Goal: Task Accomplishment & Management: Use online tool/utility

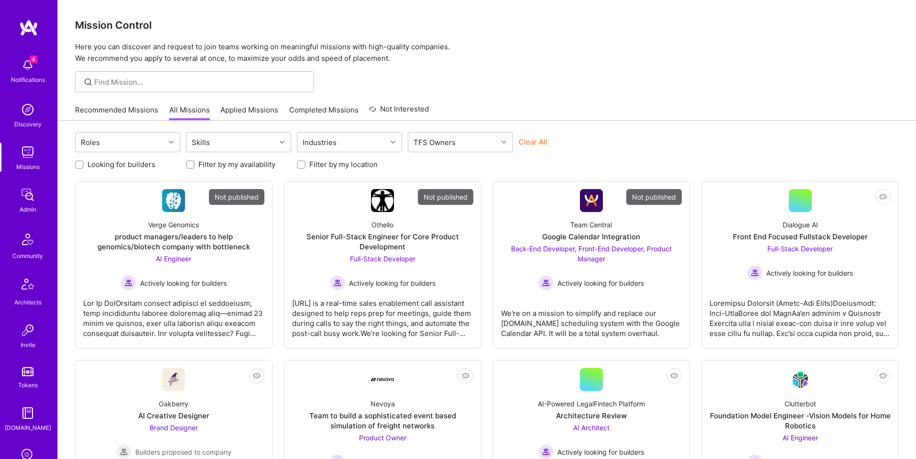
scroll to position [152, 0]
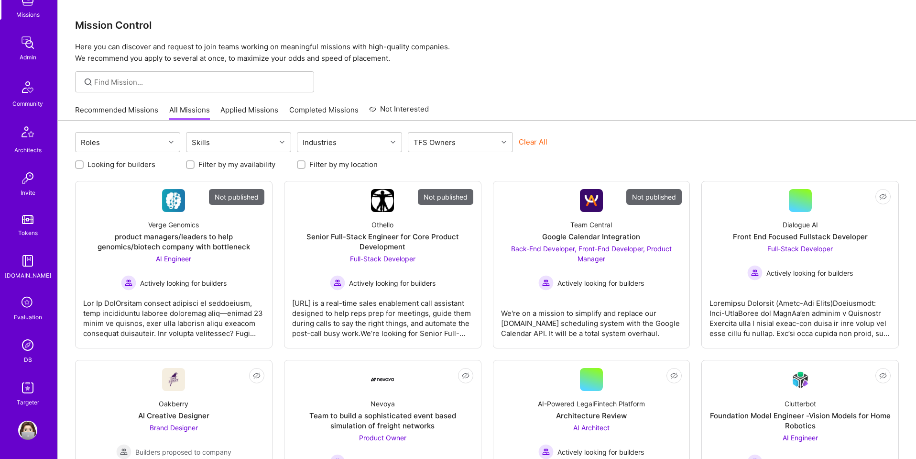
click at [25, 351] on img at bounding box center [27, 344] width 19 height 19
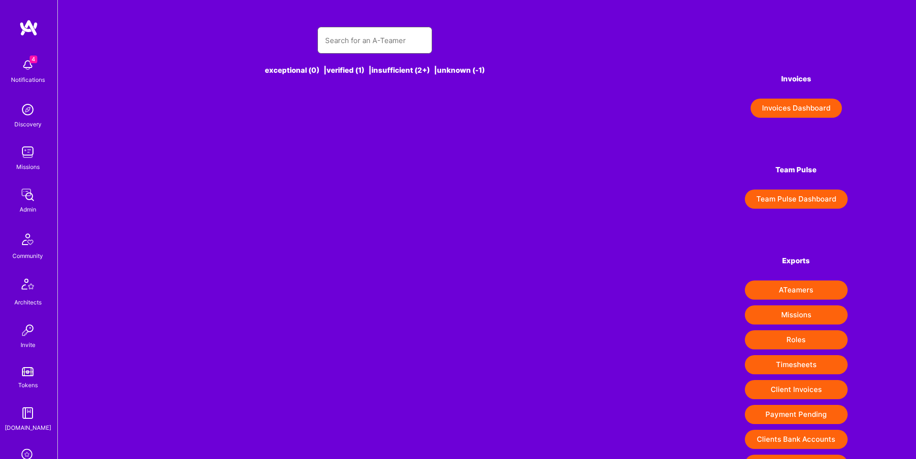
click at [366, 36] on input "text" at bounding box center [374, 40] width 99 height 24
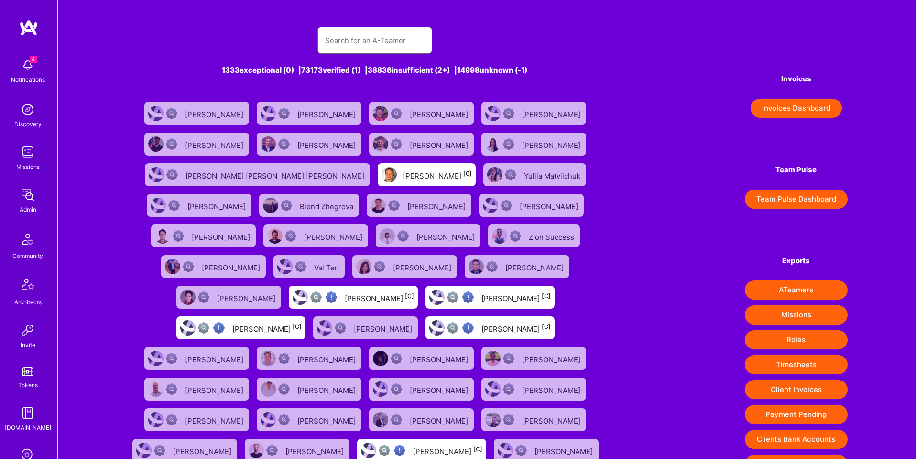
paste input "https://platform.a.team/jubishakewalramani"
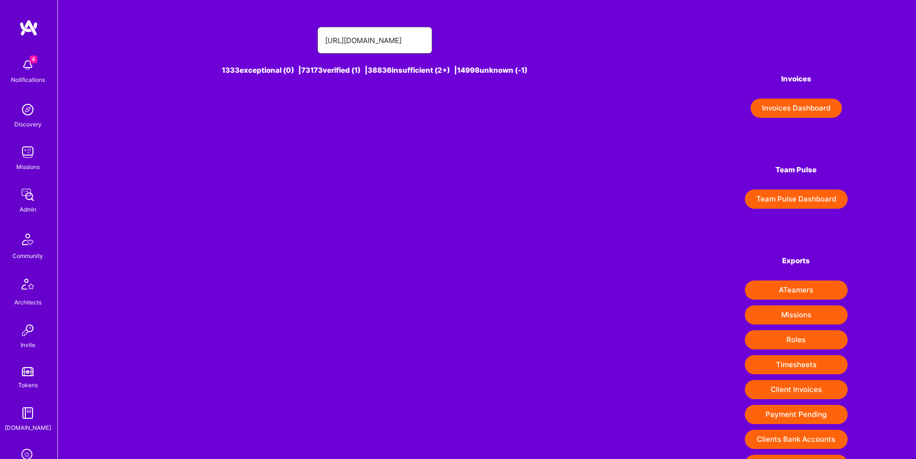
type input "https://platform.a.team/jubishakewalramani"
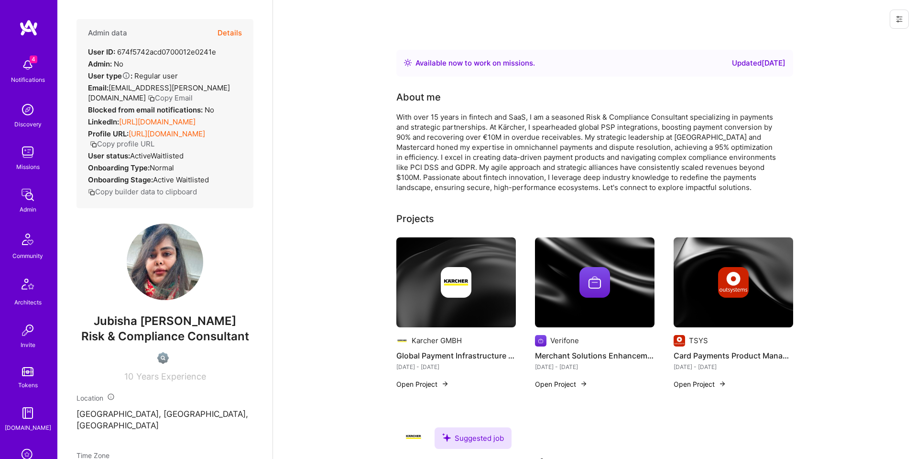
click at [890, 22] on button at bounding box center [899, 19] width 19 height 19
click at [847, 44] on button "Login as Jubisha" at bounding box center [848, 41] width 121 height 24
